Goal: Check status: Check status

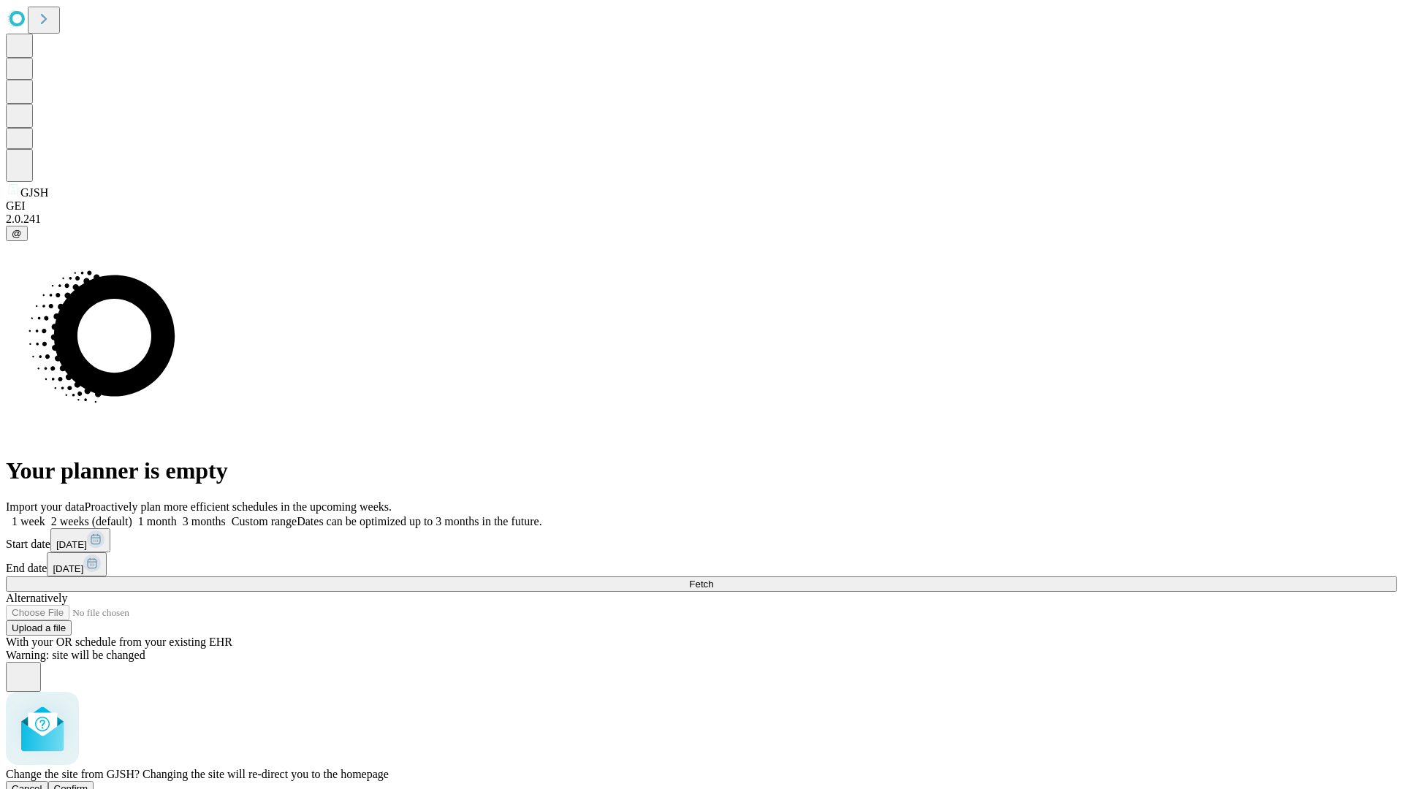
click at [88, 783] on span "Confirm" at bounding box center [71, 788] width 34 height 11
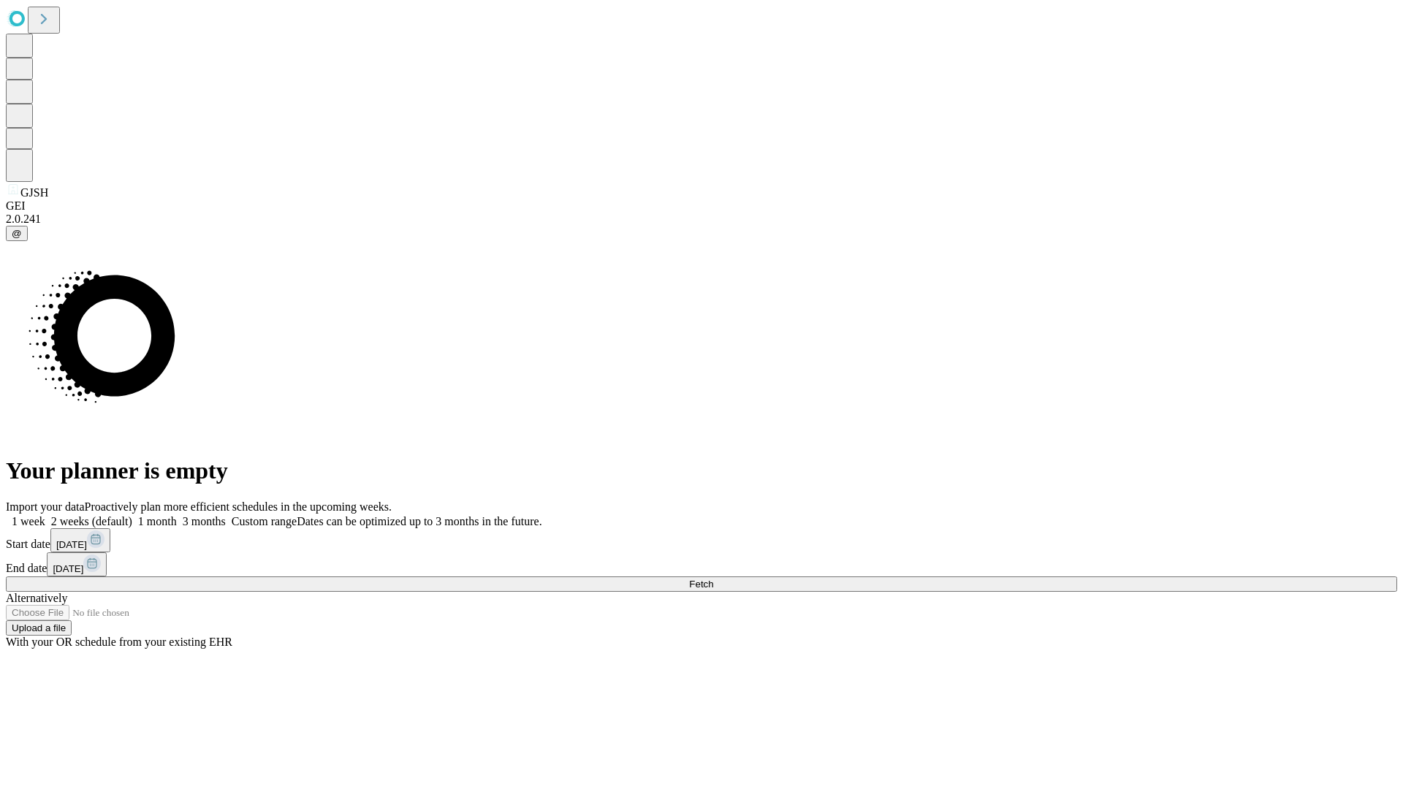
click at [132, 515] on label "2 weeks (default)" at bounding box center [88, 521] width 87 height 12
click at [713, 579] on span "Fetch" at bounding box center [701, 584] width 24 height 11
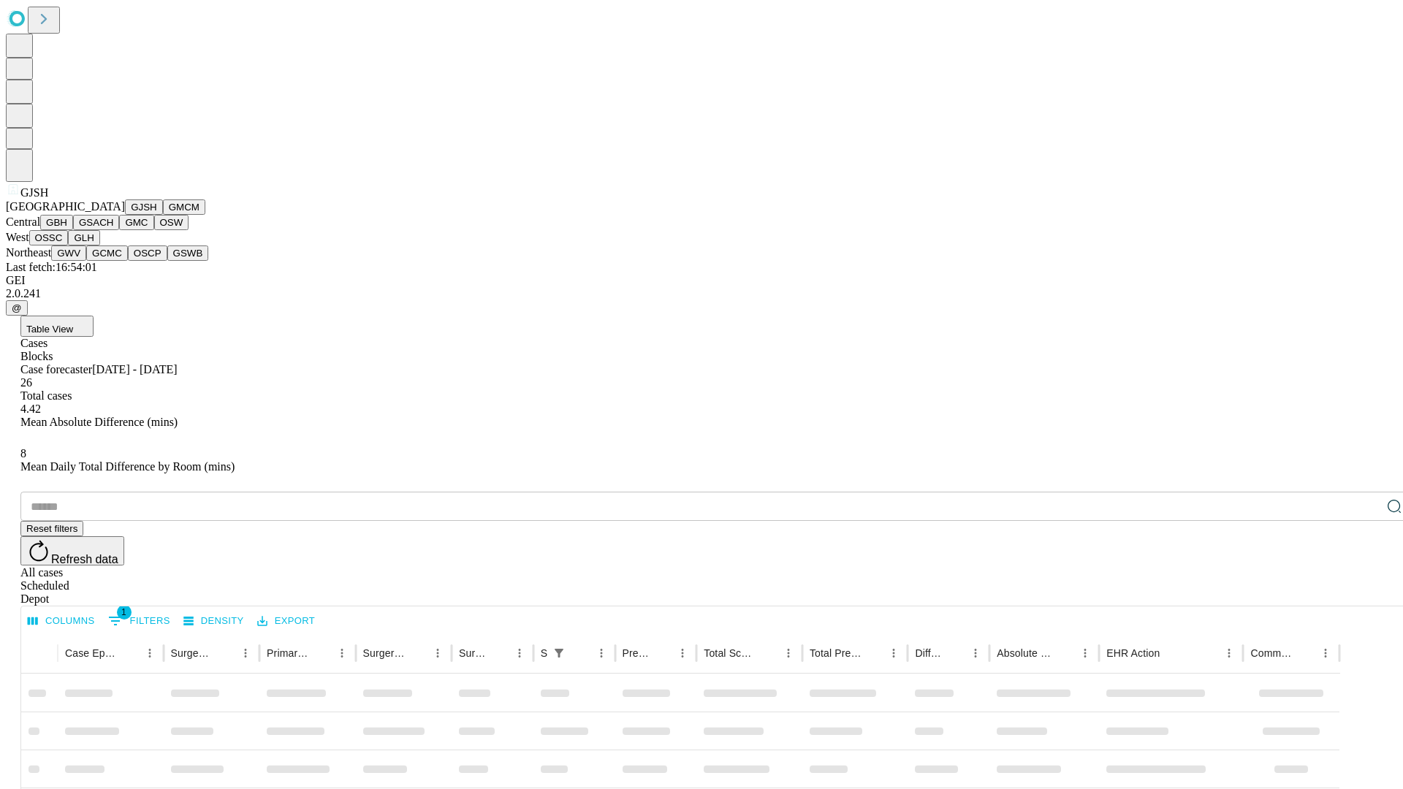
click at [163, 215] on button "GMCM" at bounding box center [184, 206] width 42 height 15
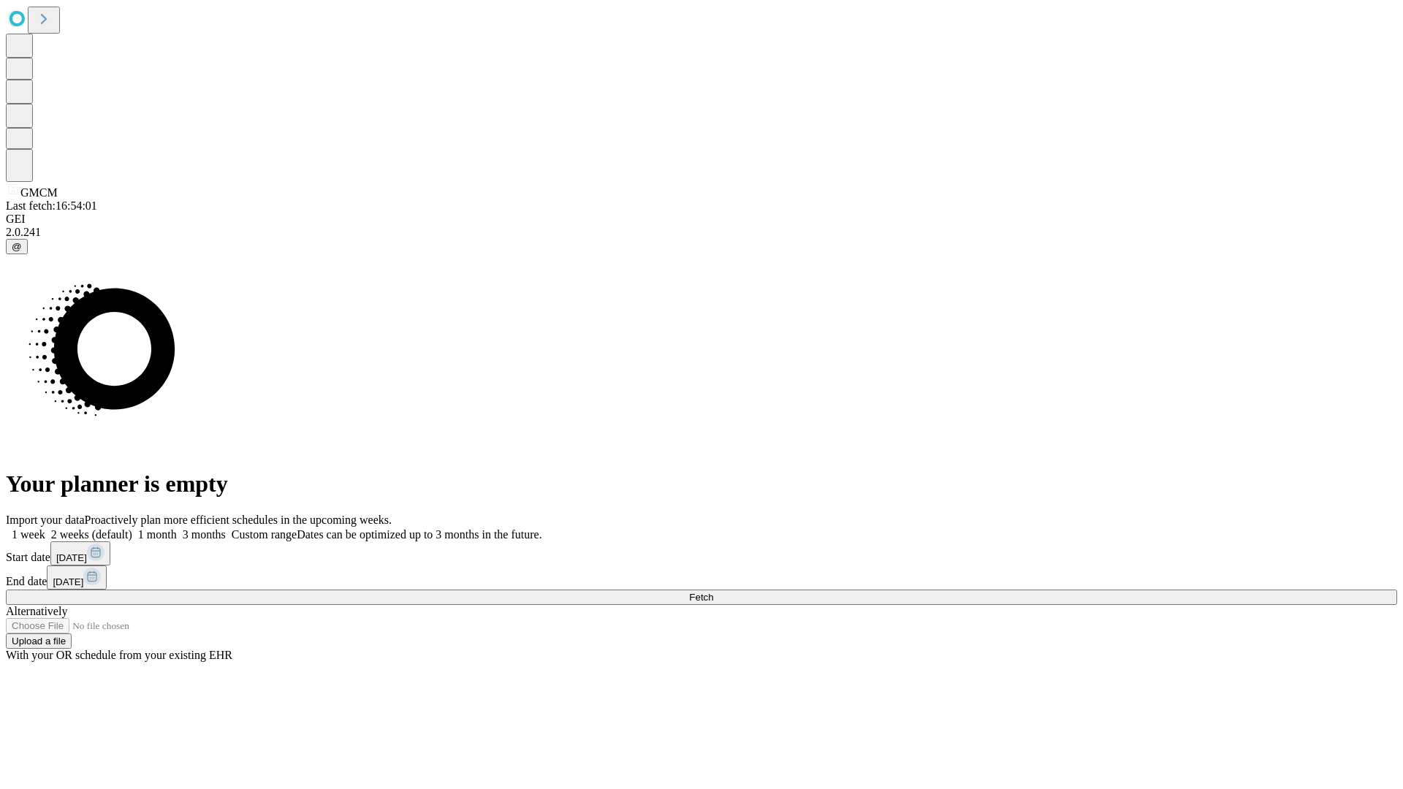
click at [132, 528] on label "2 weeks (default)" at bounding box center [88, 534] width 87 height 12
click at [713, 592] on span "Fetch" at bounding box center [701, 597] width 24 height 11
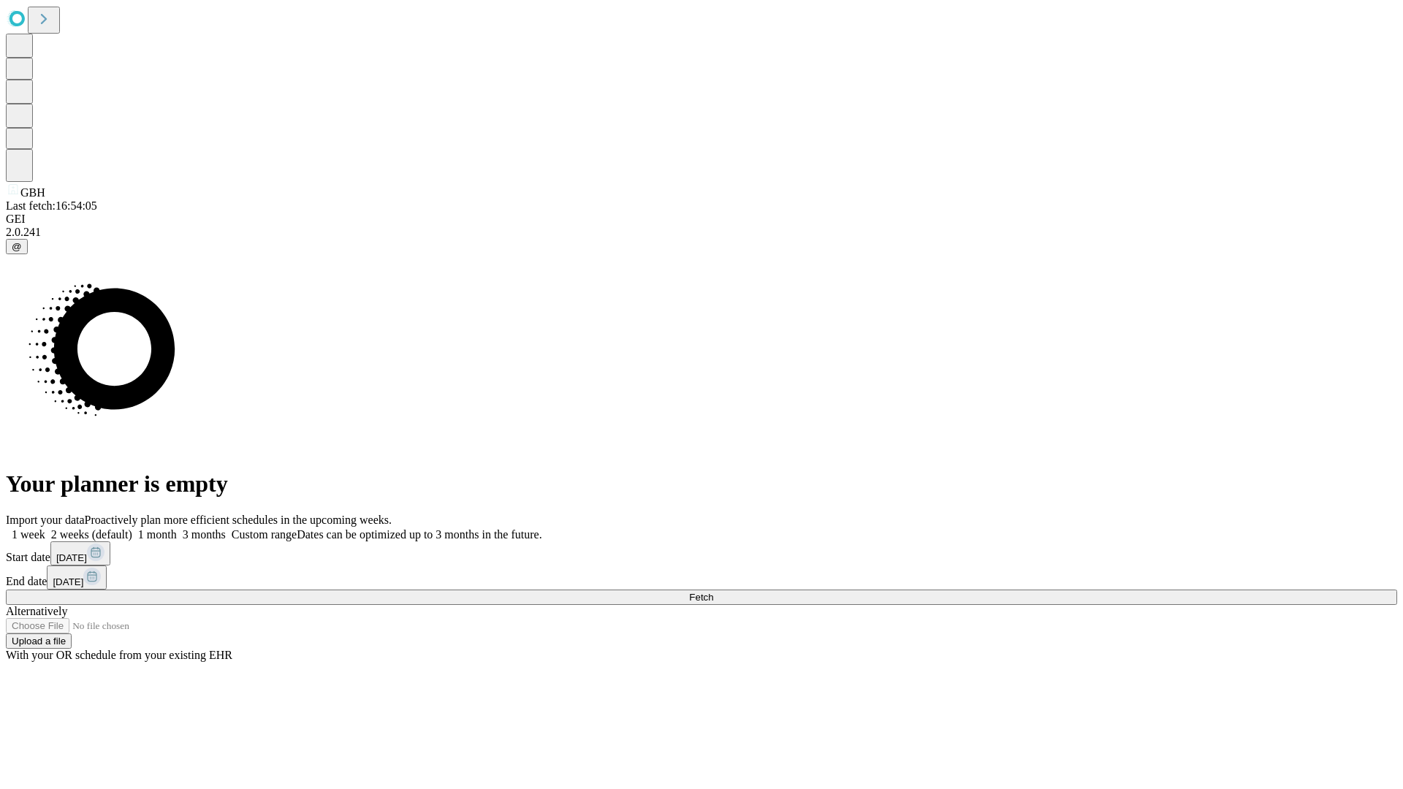
click at [132, 528] on label "2 weeks (default)" at bounding box center [88, 534] width 87 height 12
click at [713, 592] on span "Fetch" at bounding box center [701, 597] width 24 height 11
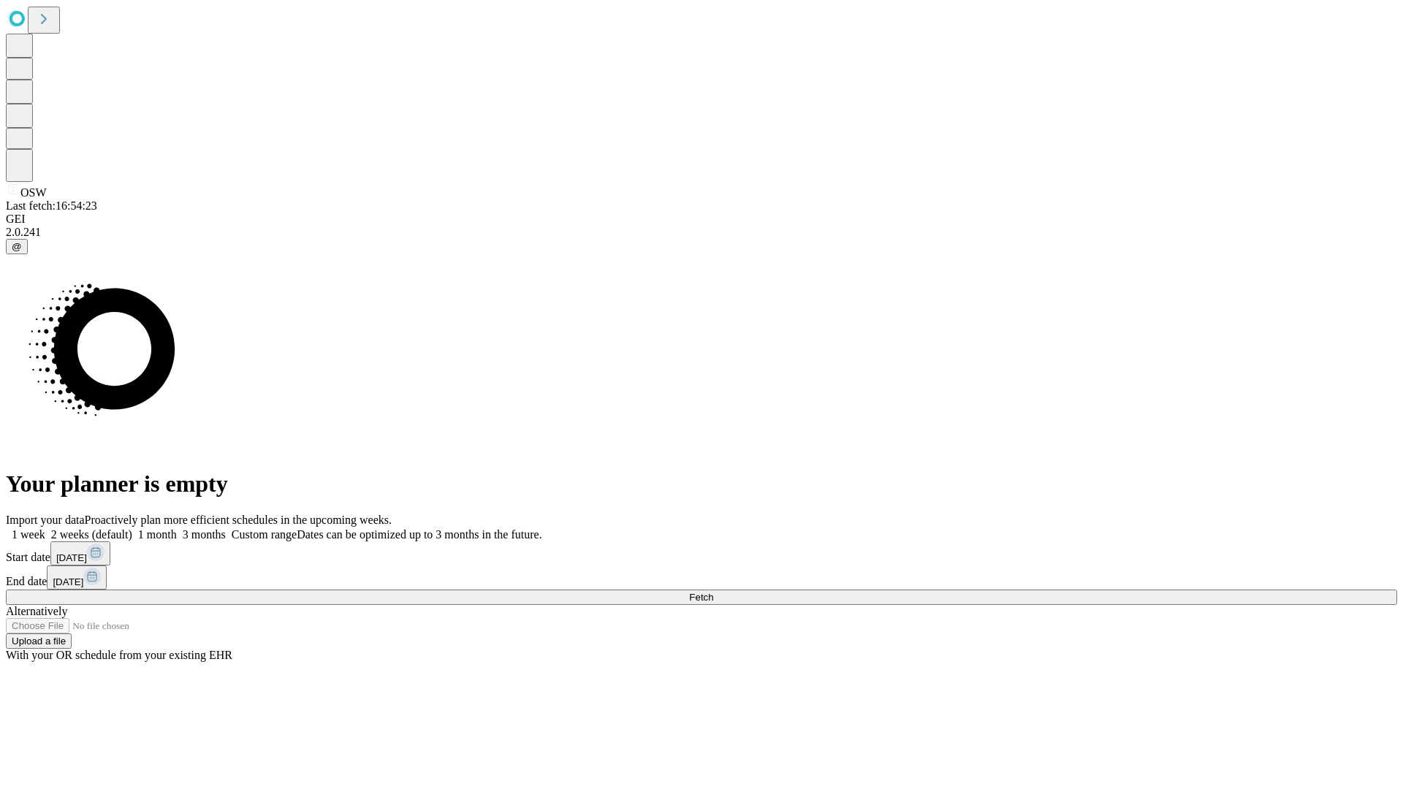
click at [132, 528] on label "2 weeks (default)" at bounding box center [88, 534] width 87 height 12
click at [713, 592] on span "Fetch" at bounding box center [701, 597] width 24 height 11
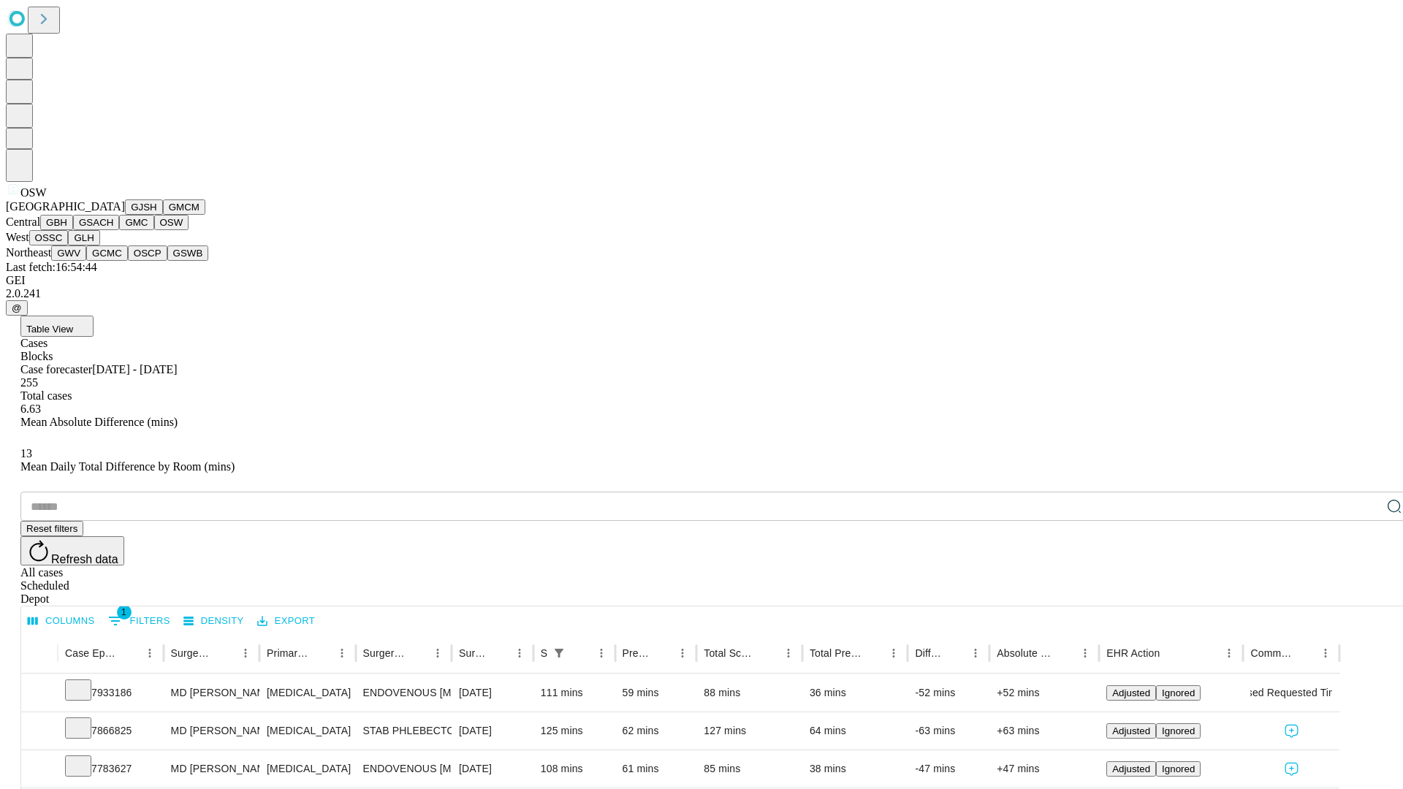
click at [69, 246] on button "OSSC" at bounding box center [48, 237] width 39 height 15
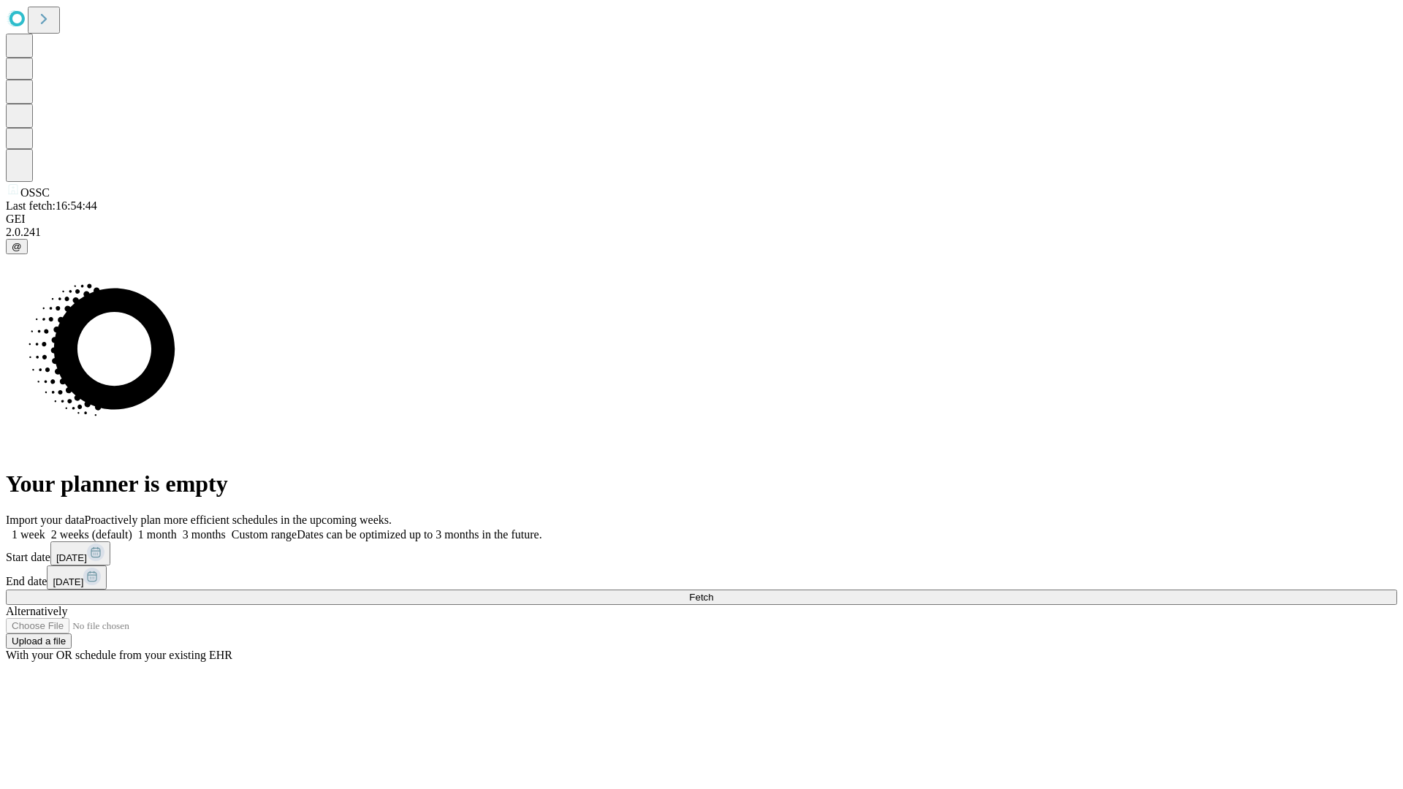
click at [132, 528] on label "2 weeks (default)" at bounding box center [88, 534] width 87 height 12
click at [713, 592] on span "Fetch" at bounding box center [701, 597] width 24 height 11
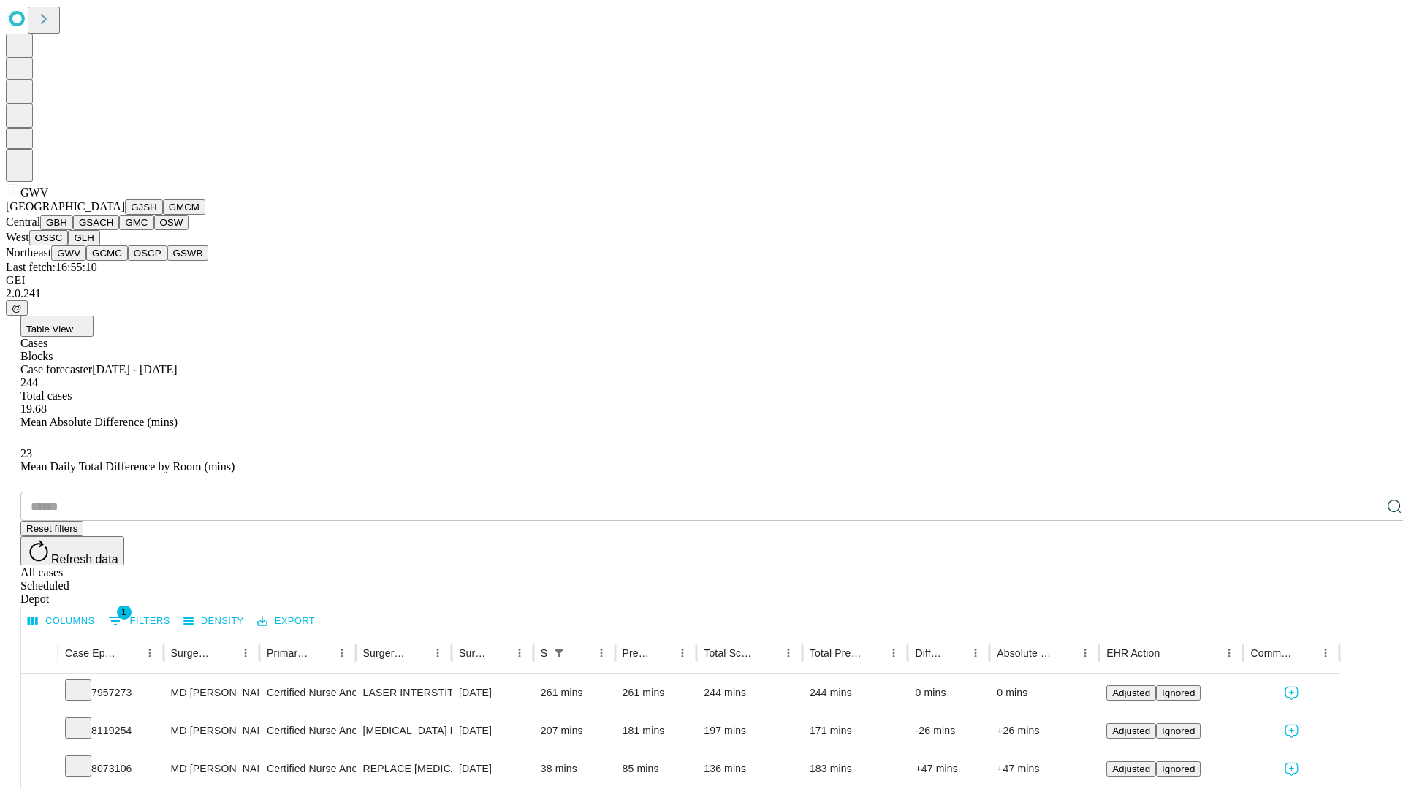
click at [113, 261] on button "GCMC" at bounding box center [107, 253] width 42 height 15
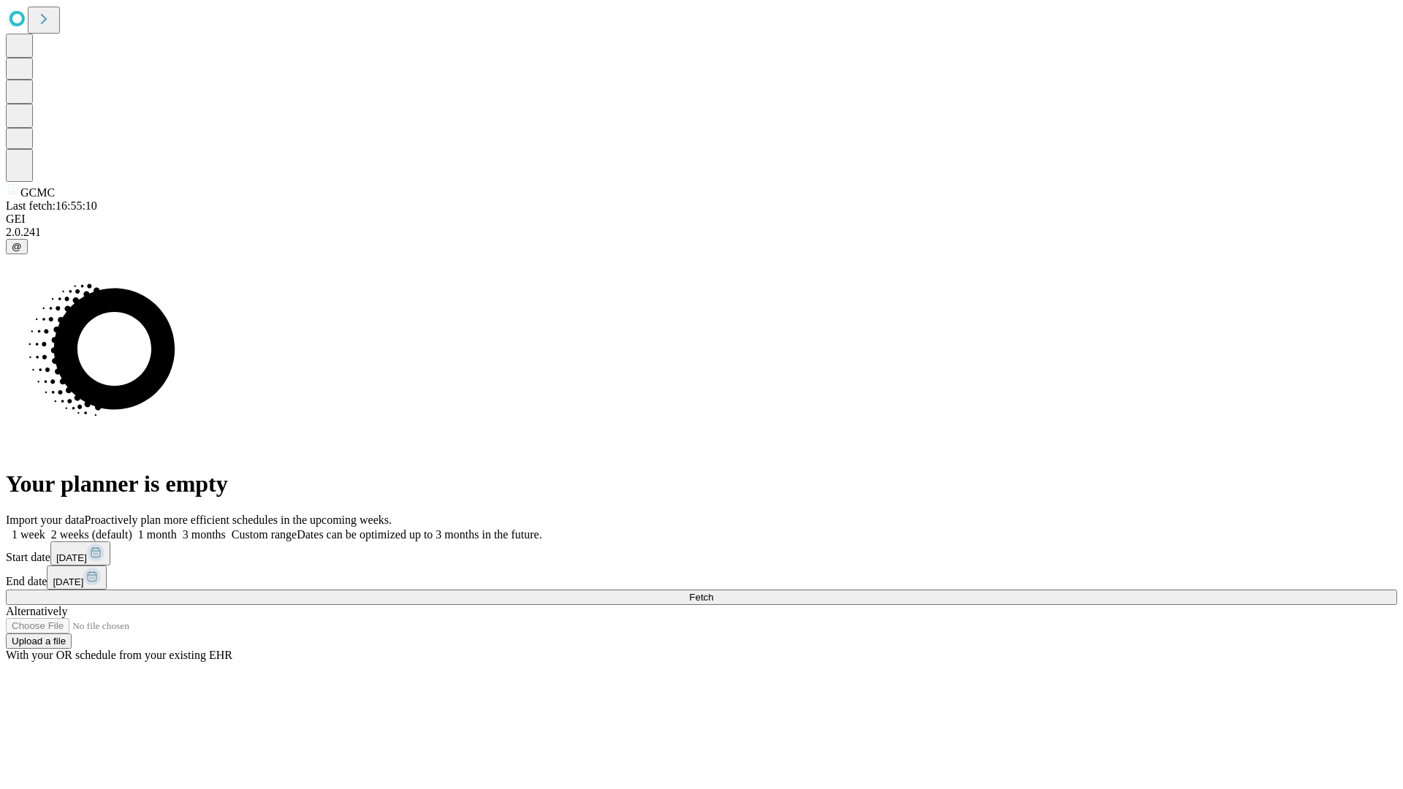
click at [713, 592] on span "Fetch" at bounding box center [701, 597] width 24 height 11
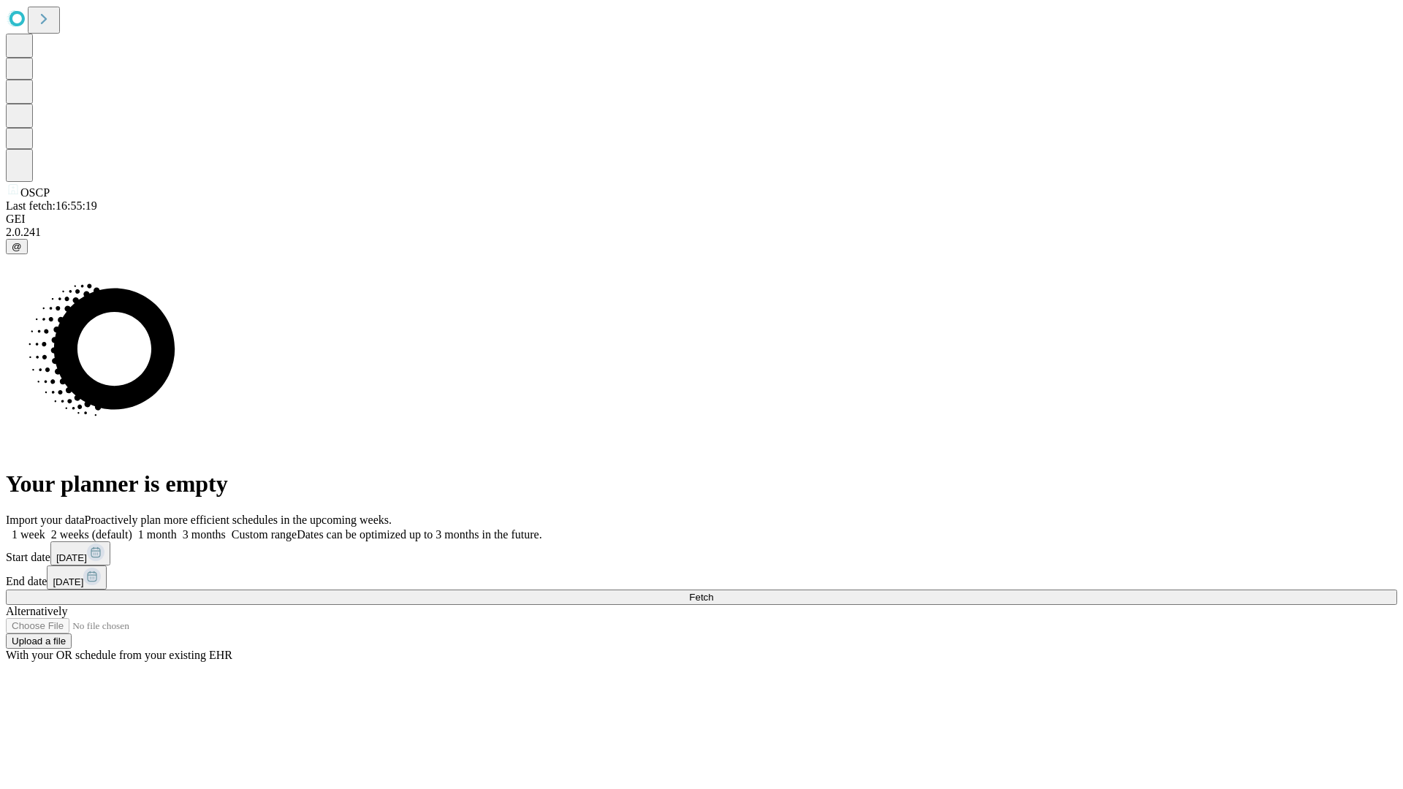
click at [132, 528] on label "2 weeks (default)" at bounding box center [88, 534] width 87 height 12
click at [713, 592] on span "Fetch" at bounding box center [701, 597] width 24 height 11
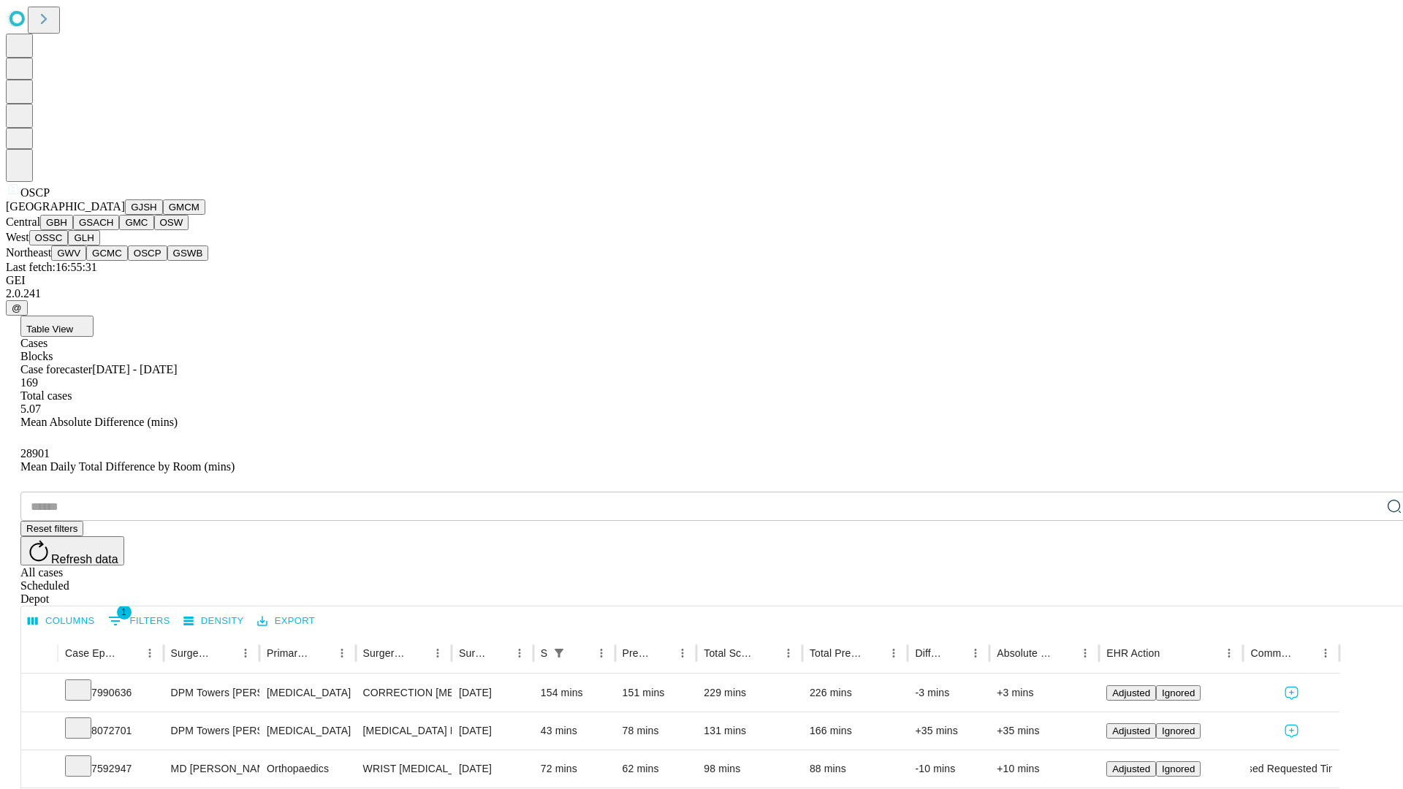
click at [167, 261] on button "GSWB" at bounding box center [188, 253] width 42 height 15
